Goal: Download file/media

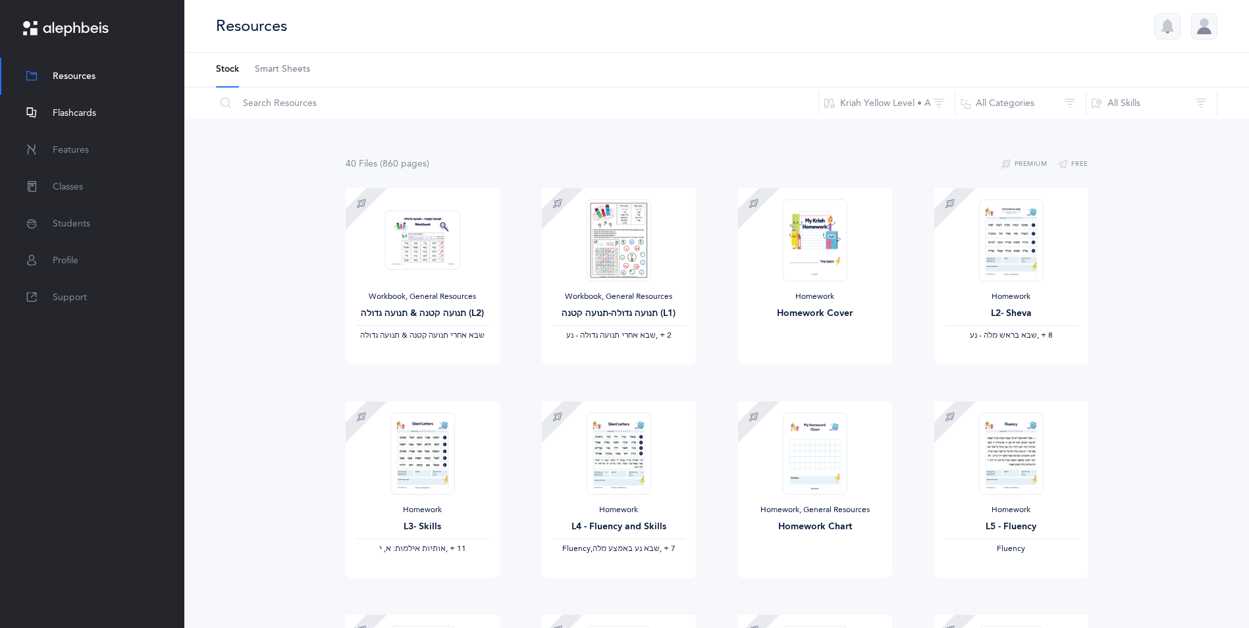
click at [86, 112] on span "Flashcards" at bounding box center [74, 114] width 43 height 14
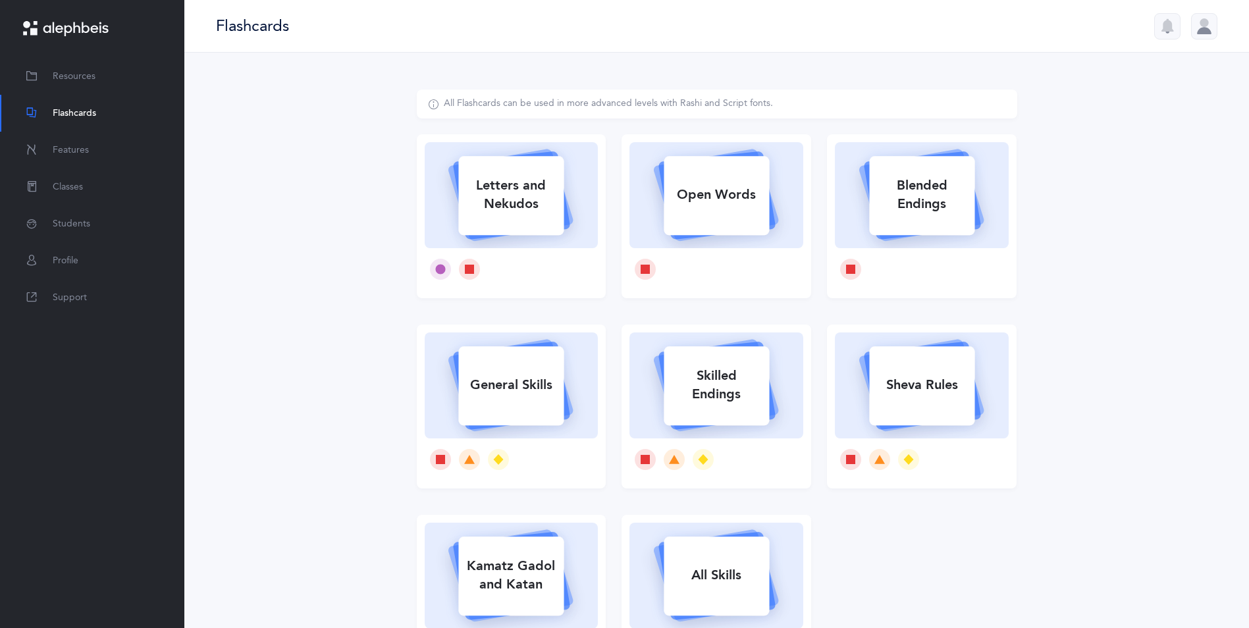
click at [898, 386] on div "Sheva Rules" at bounding box center [921, 385] width 105 height 34
select select
select select "single"
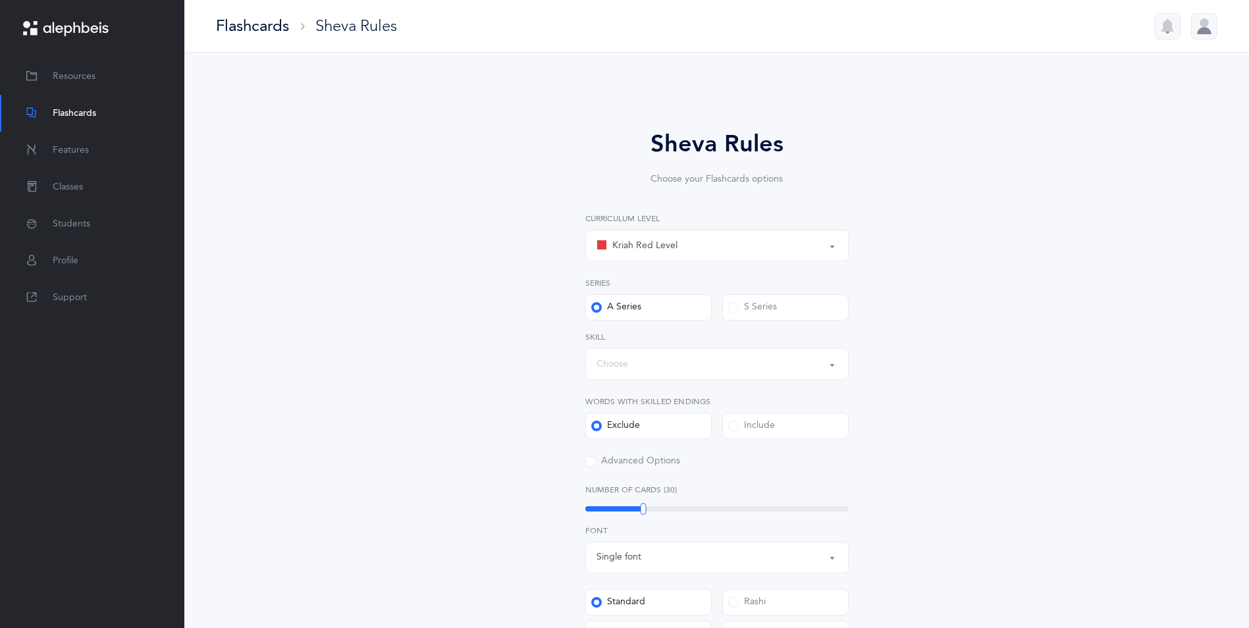
click at [632, 247] on div "Kriah Red Level" at bounding box center [636, 246] width 81 height 16
click at [641, 330] on link "Kriah Yellow Level" at bounding box center [716, 337] width 241 height 26
select select "3"
click at [649, 366] on div "Choose" at bounding box center [716, 364] width 241 height 22
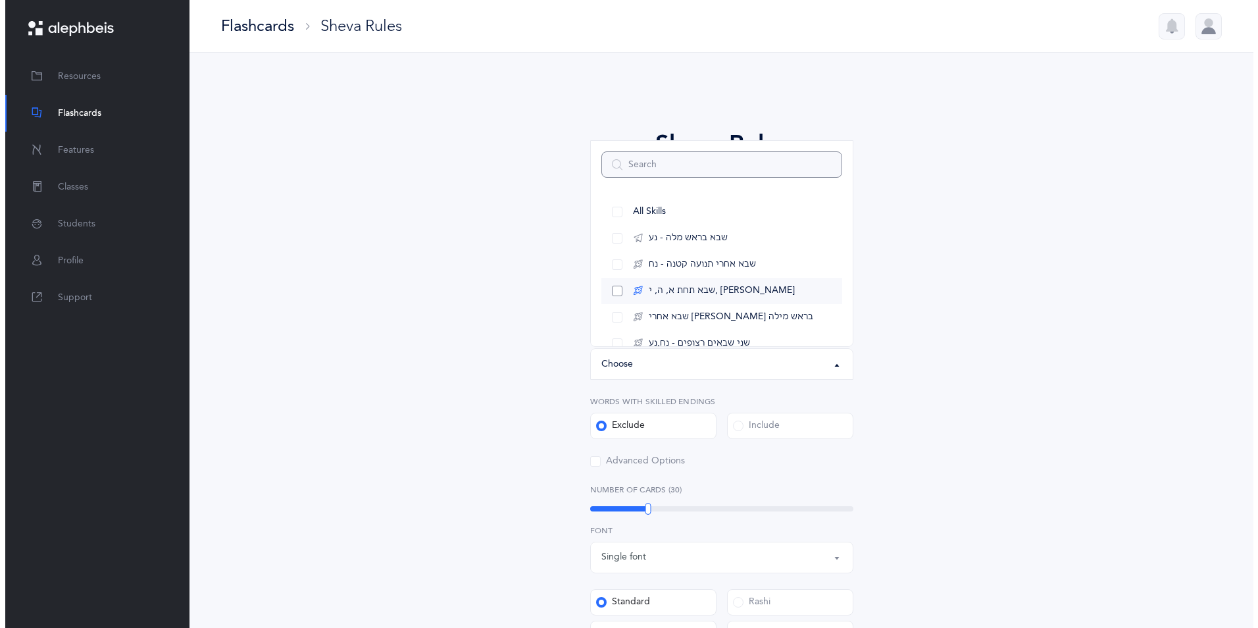
scroll to position [179, 0]
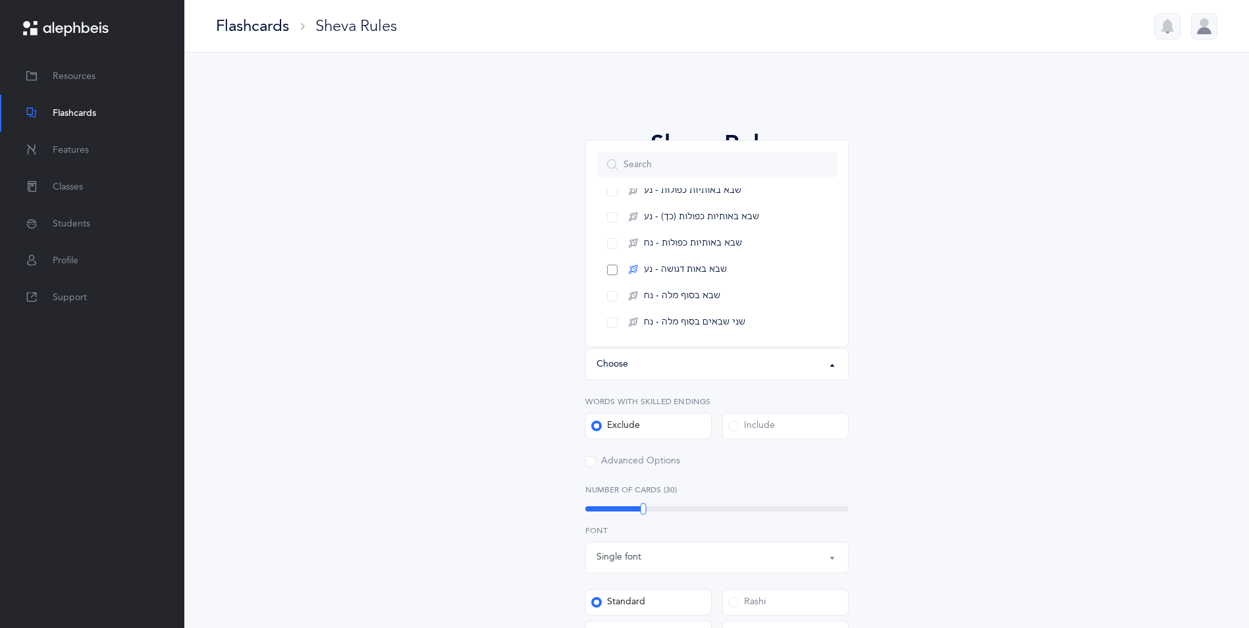
click at [654, 272] on span "שבא באות דגושה - נע" at bounding box center [685, 270] width 83 height 12
select select "16"
select select
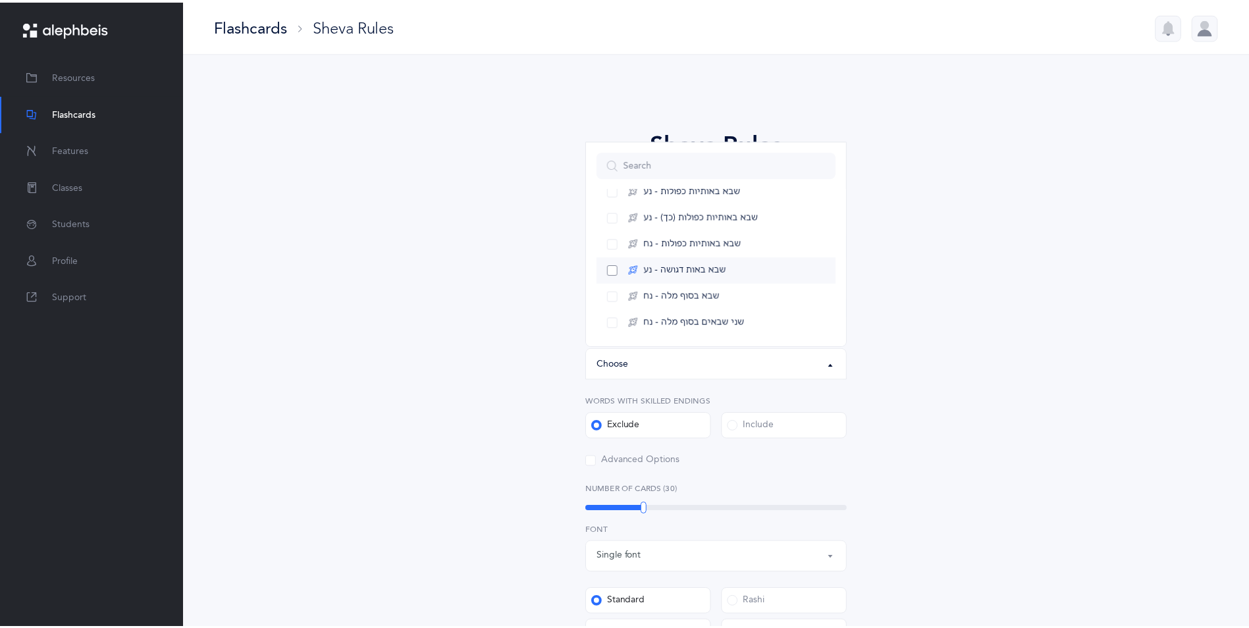
scroll to position [93, 0]
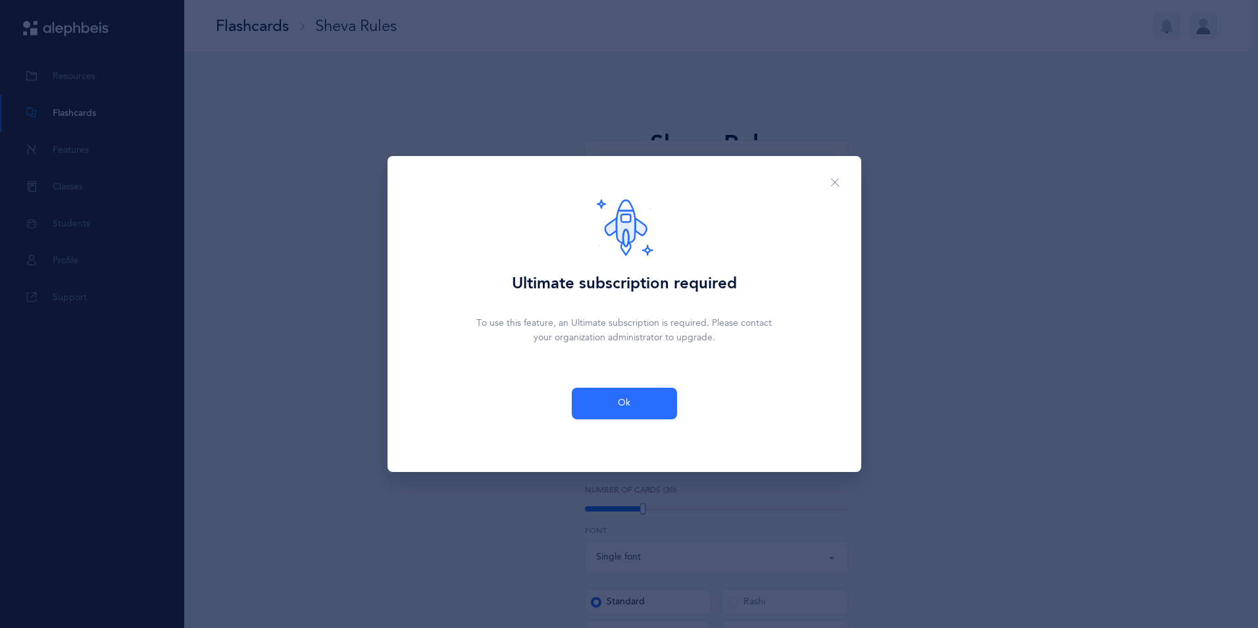
click at [629, 401] on span "Ok" at bounding box center [624, 403] width 13 height 14
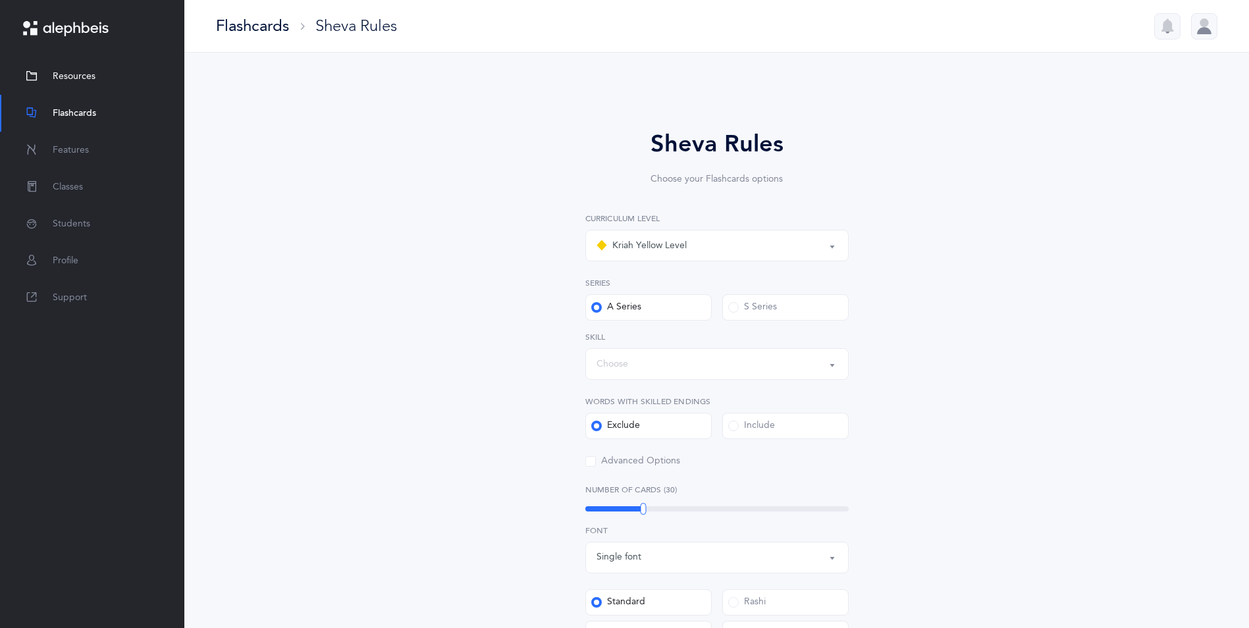
click at [74, 84] on link "Resources" at bounding box center [92, 76] width 184 height 37
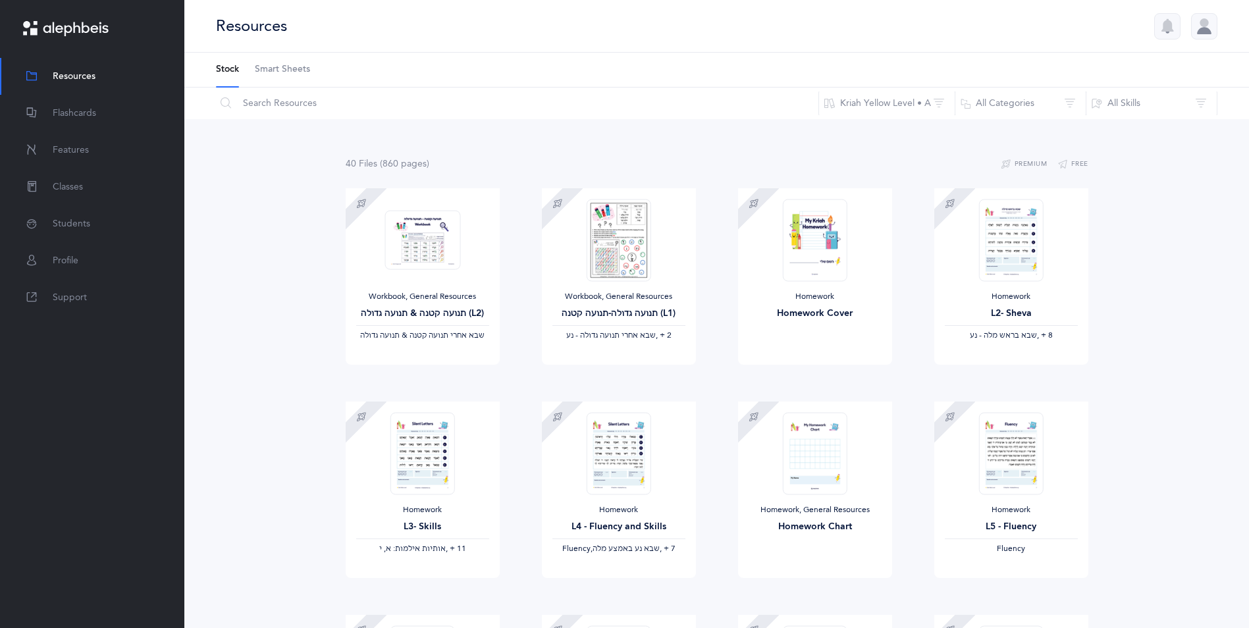
click at [1202, 21] on div at bounding box center [1204, 26] width 26 height 26
click at [1018, 233] on img at bounding box center [1010, 240] width 65 height 82
click at [981, 380] on span "Download" at bounding box center [972, 378] width 53 height 12
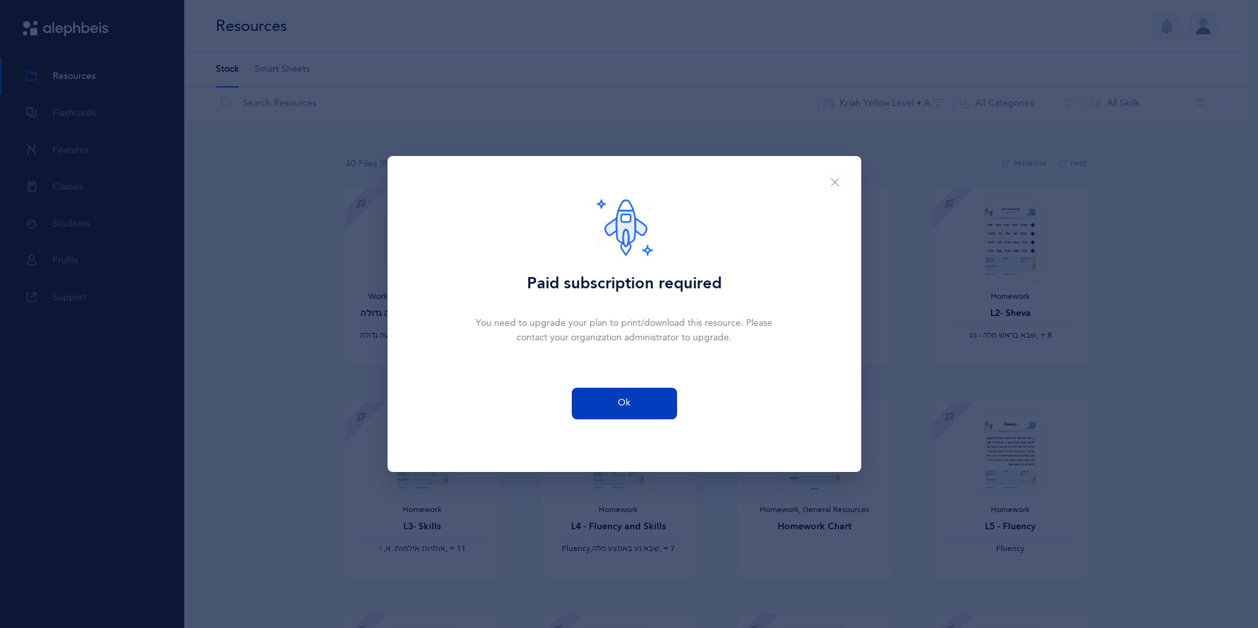
click at [595, 401] on button "Ok" at bounding box center [624, 404] width 105 height 32
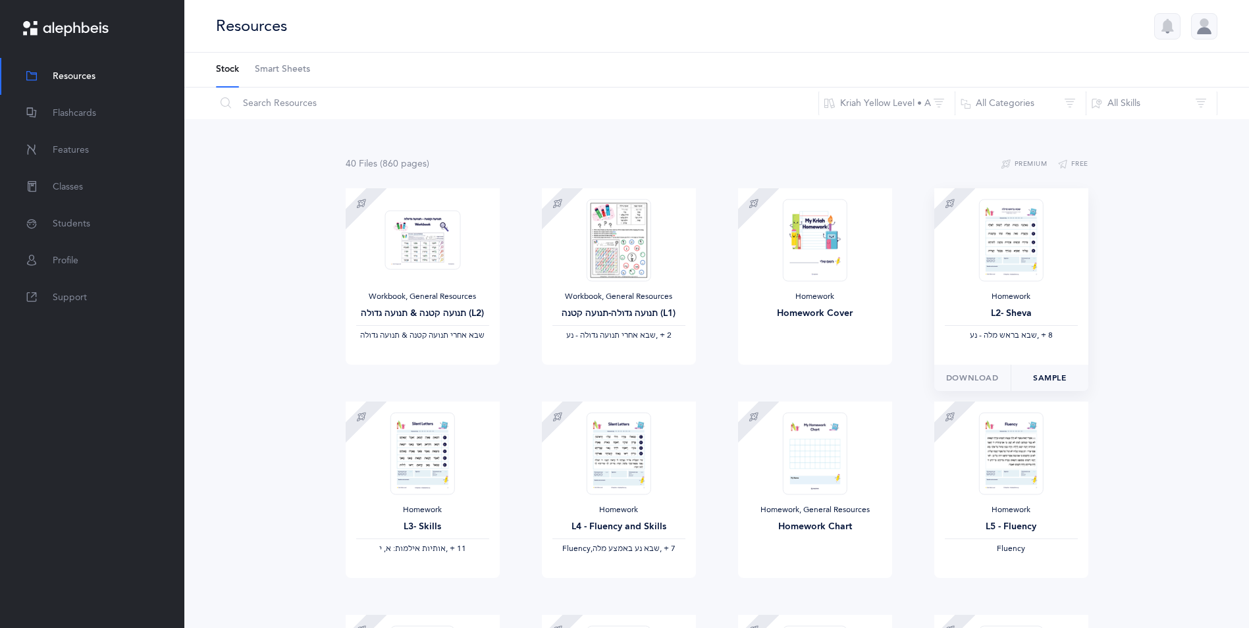
click at [1035, 376] on link "Sample" at bounding box center [1049, 378] width 78 height 26
